Goal: Task Accomplishment & Management: Manage account settings

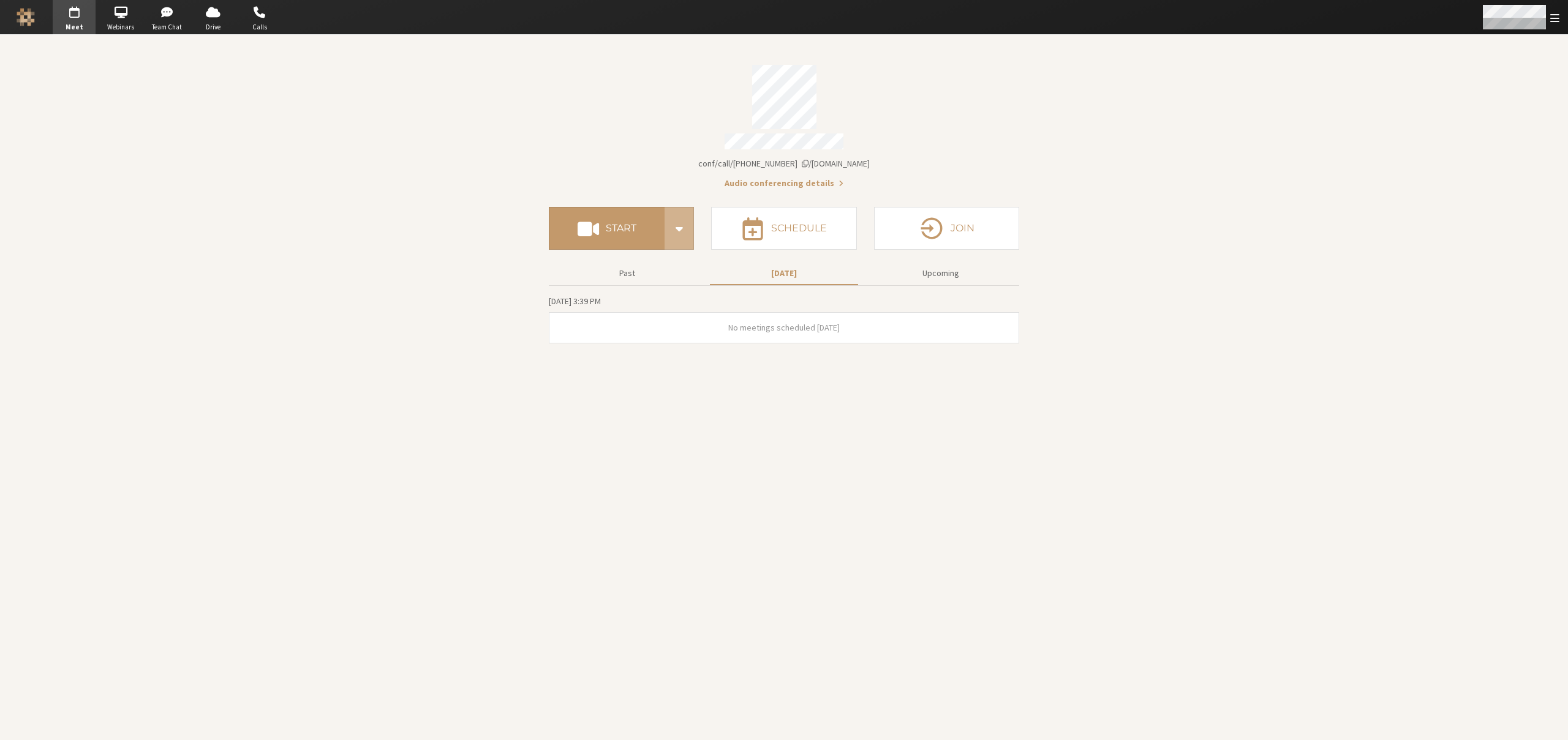
click at [1557, 13] on span "Open menu" at bounding box center [1555, 18] width 9 height 12
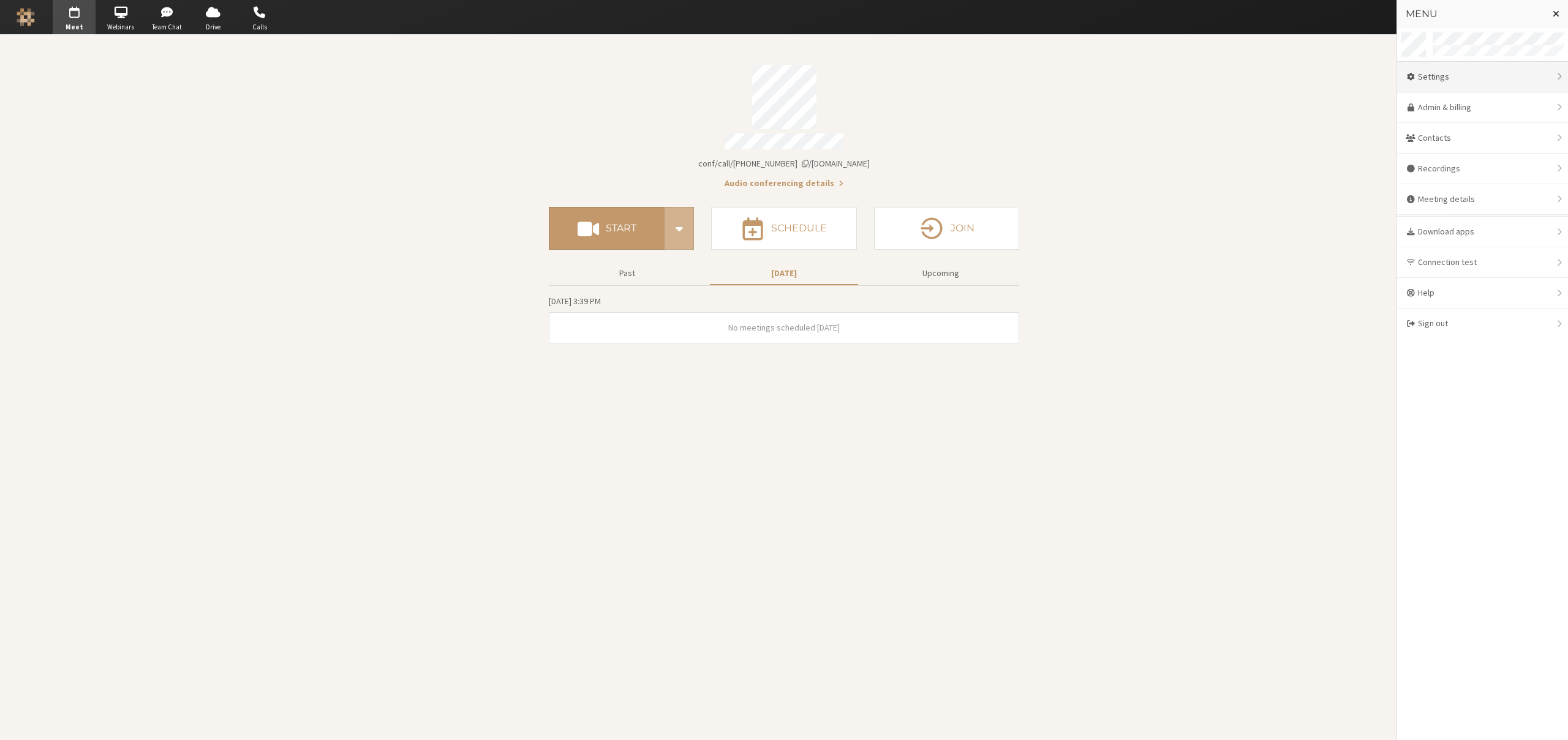
click at [1481, 75] on div "Settings" at bounding box center [1482, 77] width 171 height 30
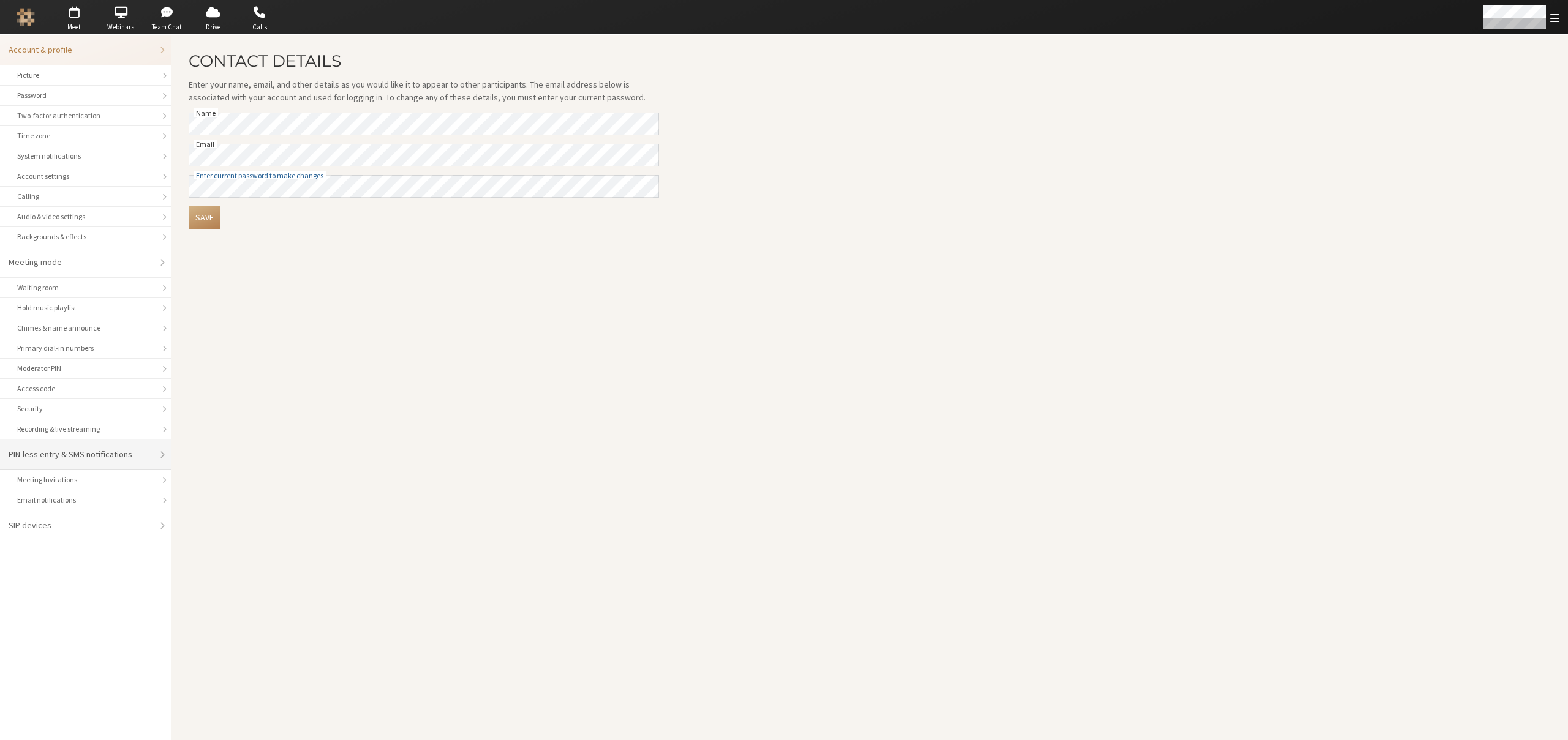
click at [40, 457] on div "PIN-less entry & SMS notifications" at bounding box center [81, 454] width 145 height 13
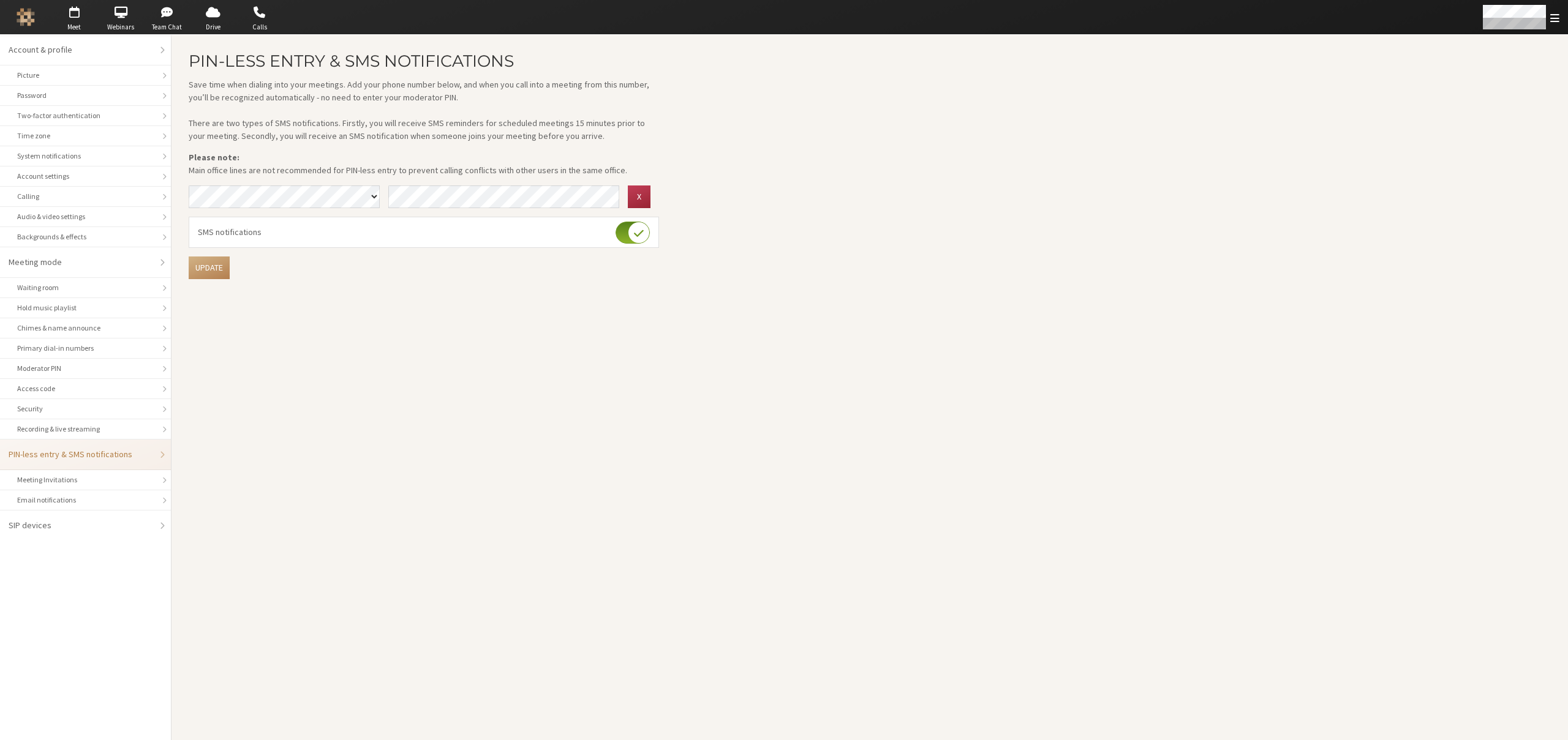
drag, startPoint x: 223, startPoint y: 136, endPoint x: 577, endPoint y: 137, distance: 354.0
click at [577, 137] on p "Save time when dialing into your meetings. Add your phone number below, and whe…" at bounding box center [424, 110] width 470 height 64
copy p "Secondly, you will receive an SMS notification when someone joins your meeting …"
click at [490, 155] on p "Please note: Main office lines are not recommended for PIN-less entry to preven…" at bounding box center [424, 164] width 470 height 26
drag, startPoint x: 387, startPoint y: 138, endPoint x: 508, endPoint y: 139, distance: 121.0
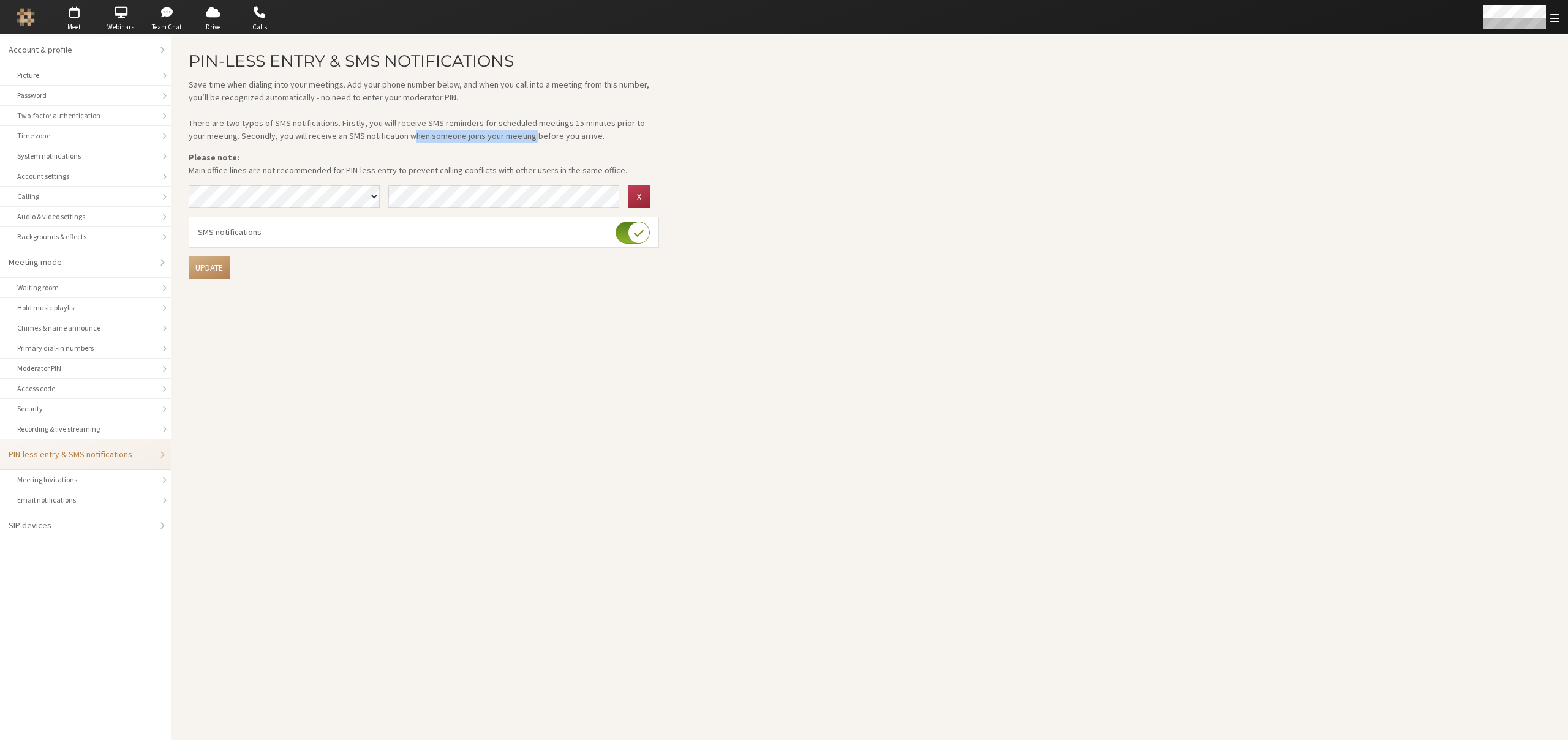
click at [508, 139] on p "Save time when dialing into your meetings. Add your phone number below, and whe…" at bounding box center [424, 110] width 470 height 64
copy p "when someone joins your meeting"
